Goal: Use online tool/utility: Utilize a website feature to perform a specific function

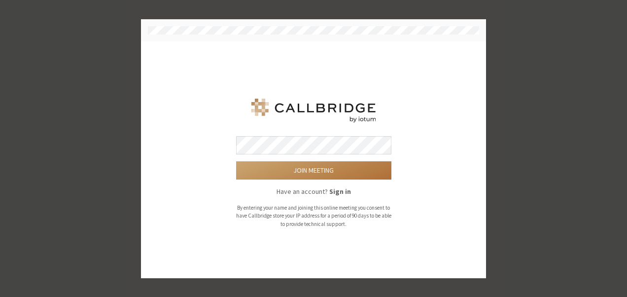
click at [331, 173] on button "Join meeting" at bounding box center [313, 170] width 155 height 18
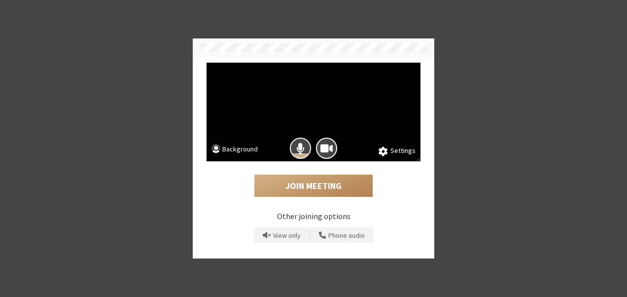
click at [247, 154] on button "Background" at bounding box center [235, 150] width 46 height 12
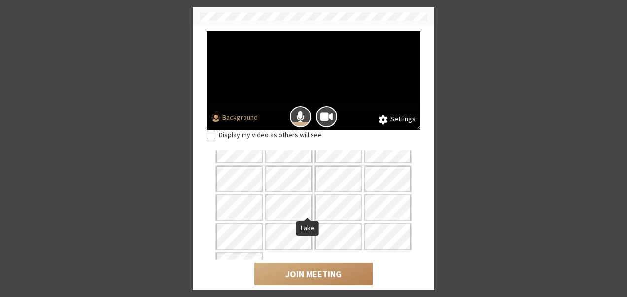
scroll to position [78, 0]
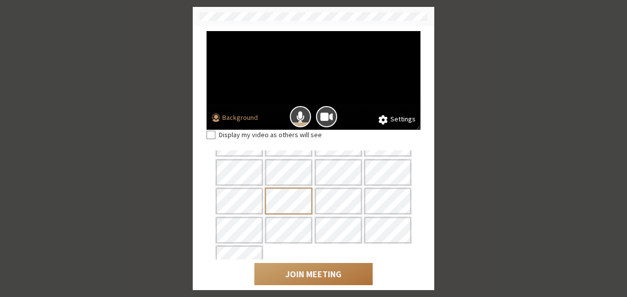
click at [296, 278] on button "Join Meeting" at bounding box center [313, 274] width 118 height 23
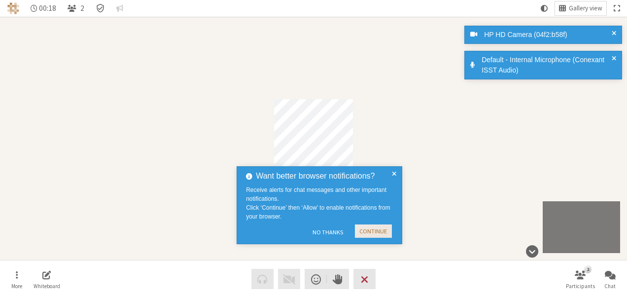
click at [391, 229] on button "Continue" at bounding box center [373, 230] width 37 height 13
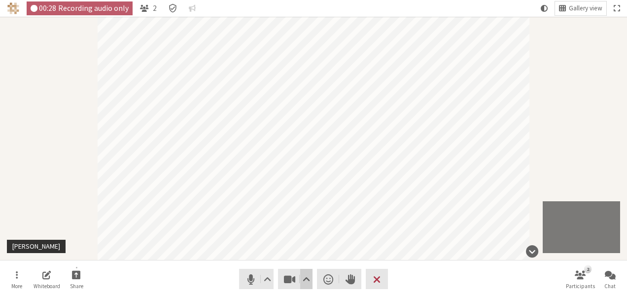
click at [309, 279] on span "Video setting" at bounding box center [306, 279] width 7 height 14
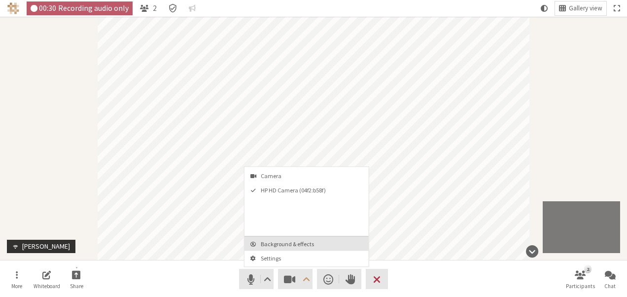
click at [307, 241] on span "Background & effects" at bounding box center [313, 244] width 104 height 6
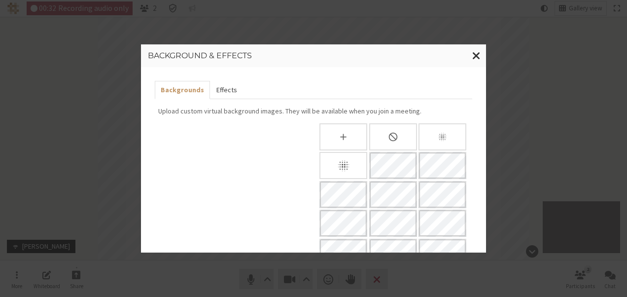
click at [218, 92] on button "Effects" at bounding box center [226, 90] width 33 height 18
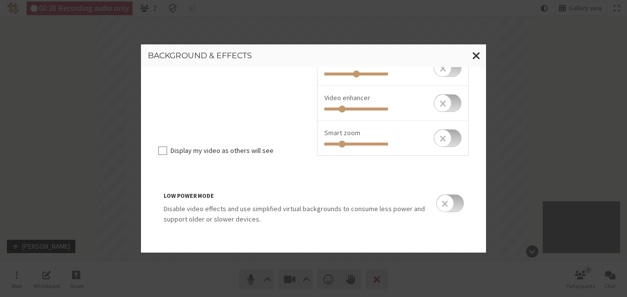
scroll to position [0, 0]
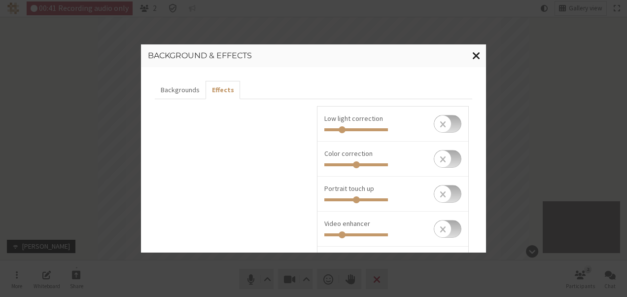
click at [477, 57] on span "Close modal" at bounding box center [476, 55] width 8 height 12
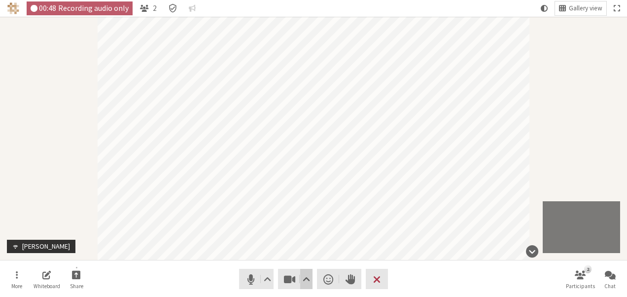
click at [303, 272] on span "Video setting" at bounding box center [306, 279] width 7 height 14
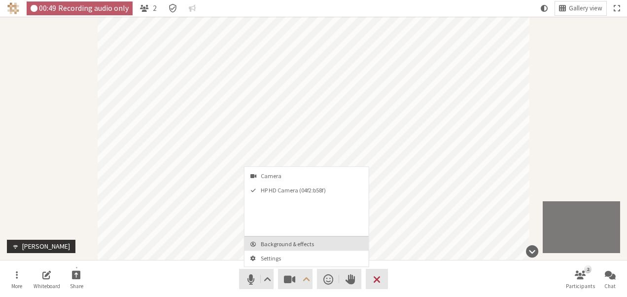
click at [301, 238] on button "Background & effects" at bounding box center [307, 243] width 124 height 14
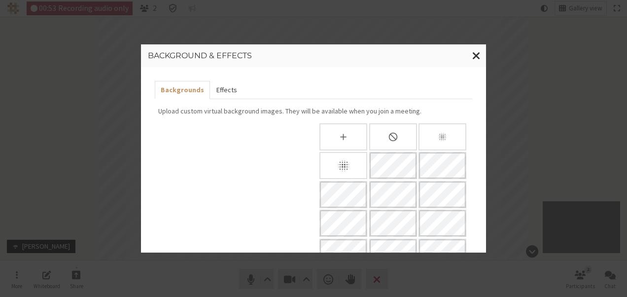
click at [228, 86] on button "Effects" at bounding box center [226, 90] width 33 height 18
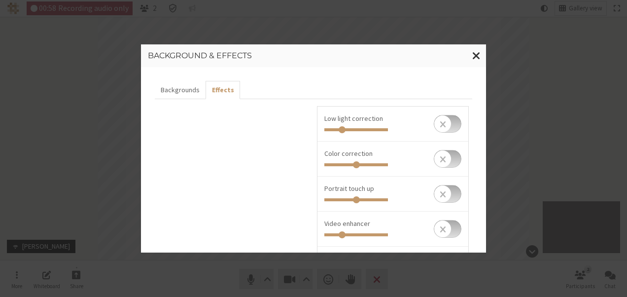
click at [451, 126] on input "checkbox" at bounding box center [448, 124] width 28 height 18
checkbox input "true"
click at [360, 128] on input "range" at bounding box center [357, 129] width 64 height 3
drag, startPoint x: 361, startPoint y: 130, endPoint x: 396, endPoint y: 127, distance: 34.6
type input "1"
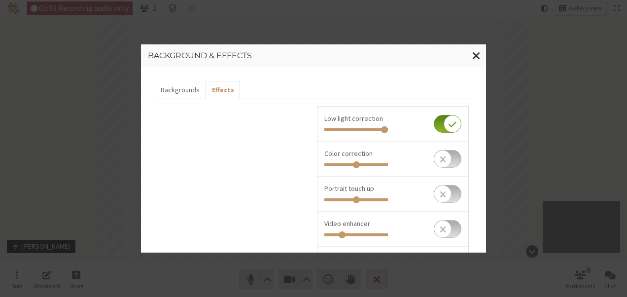
click at [388, 128] on input "range" at bounding box center [357, 129] width 64 height 3
click at [450, 156] on input "checkbox" at bounding box center [448, 159] width 28 height 18
checkbox input "true"
drag, startPoint x: 353, startPoint y: 164, endPoint x: 393, endPoint y: 162, distance: 40.0
click at [388, 163] on input "range" at bounding box center [357, 164] width 64 height 3
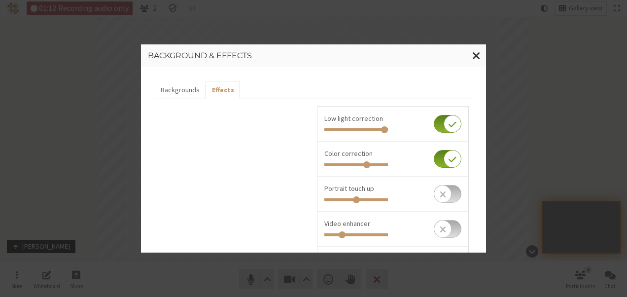
type input "1"
drag, startPoint x: 384, startPoint y: 165, endPoint x: 461, endPoint y: 176, distance: 77.7
click at [388, 166] on input "range" at bounding box center [357, 164] width 64 height 3
click at [472, 56] on span "Close modal" at bounding box center [476, 55] width 8 height 12
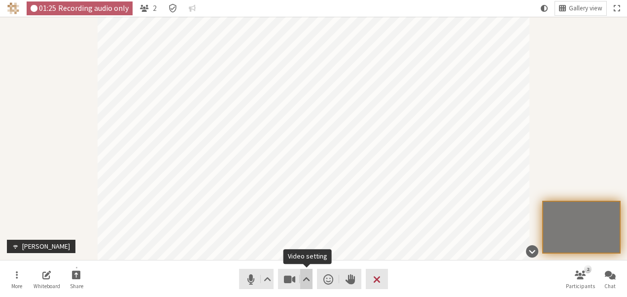
click at [306, 273] on span "Video setting" at bounding box center [306, 279] width 7 height 14
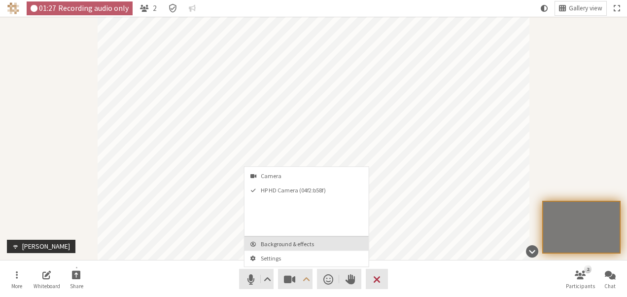
click at [306, 237] on button "Background & effects" at bounding box center [307, 243] width 124 height 14
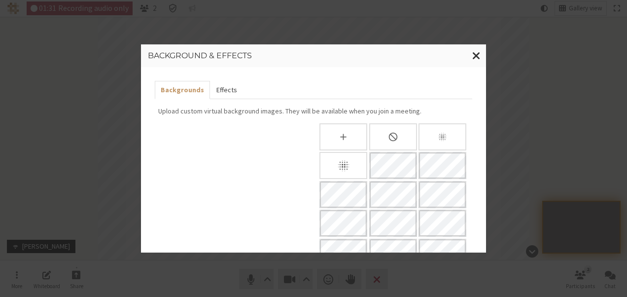
click at [220, 88] on button "Effects" at bounding box center [226, 90] width 33 height 18
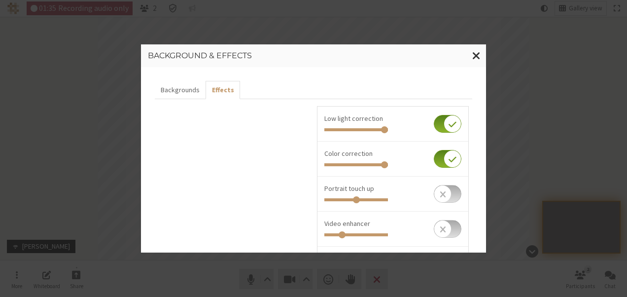
click at [435, 131] on input "checkbox" at bounding box center [448, 124] width 28 height 18
checkbox input "false"
click at [434, 162] on input "checkbox" at bounding box center [448, 159] width 28 height 18
checkbox input "false"
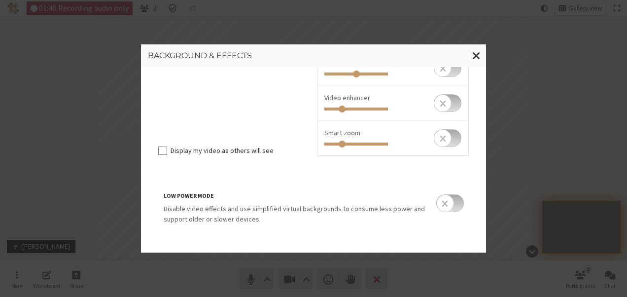
click at [449, 142] on input "checkbox" at bounding box center [448, 138] width 28 height 18
checkbox input "true"
click at [482, 60] on button "Close modal" at bounding box center [476, 55] width 19 height 23
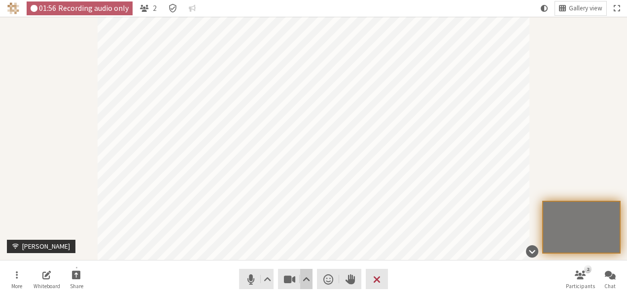
click at [308, 277] on span "Video setting" at bounding box center [306, 279] width 7 height 14
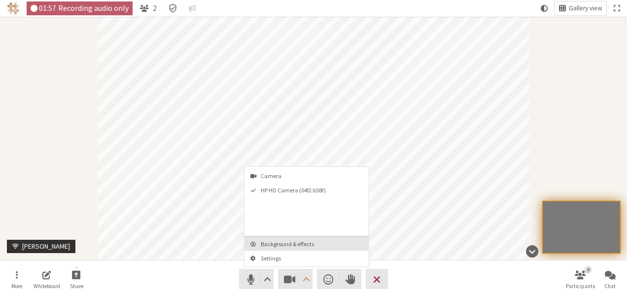
click at [304, 244] on span "Background & effects" at bounding box center [313, 244] width 104 height 6
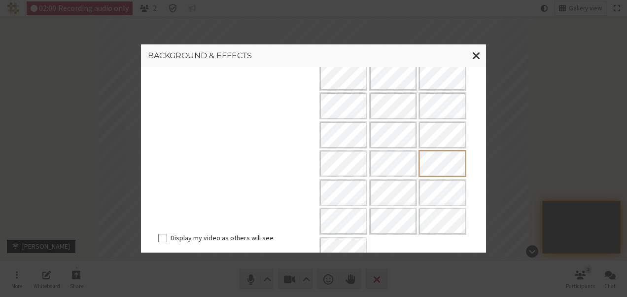
scroll to position [0, 0]
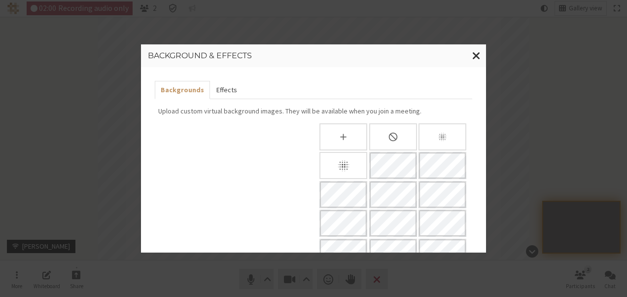
click at [224, 85] on button "Effects" at bounding box center [226, 90] width 33 height 18
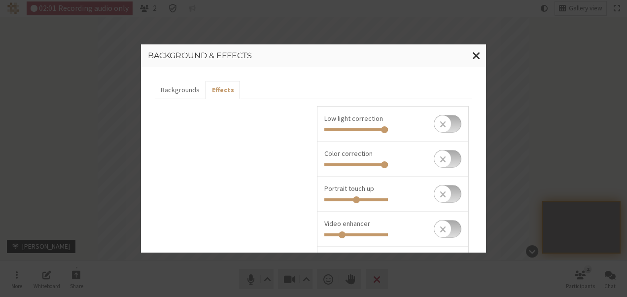
scroll to position [126, 0]
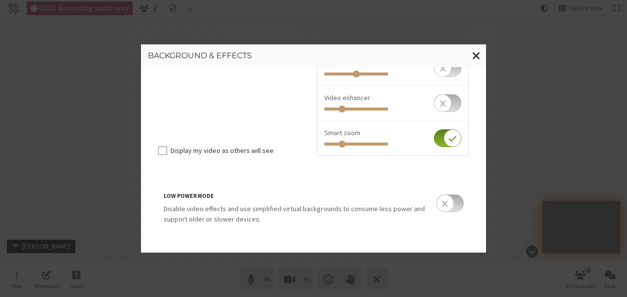
click at [434, 140] on input "checkbox" at bounding box center [448, 138] width 28 height 18
checkbox input "false"
click at [477, 55] on span "Close modal" at bounding box center [476, 55] width 8 height 12
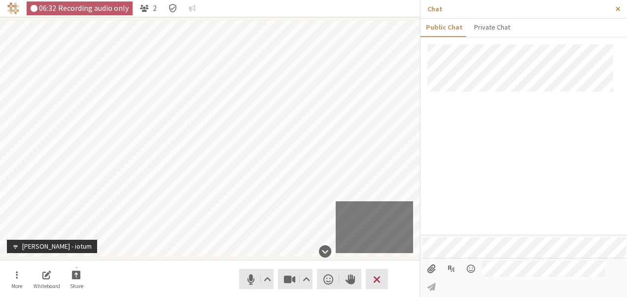
click at [619, 11] on span "Close sidebar" at bounding box center [618, 8] width 4 height 7
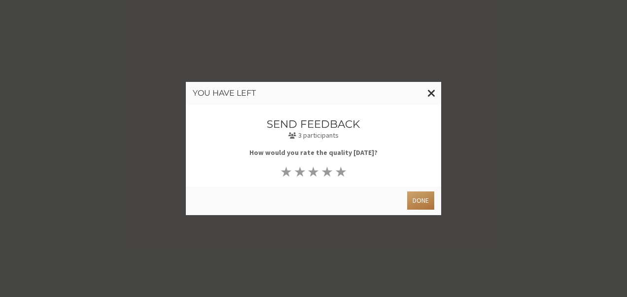
click at [418, 197] on button "Done" at bounding box center [420, 200] width 27 height 18
